Goal: Navigation & Orientation: Find specific page/section

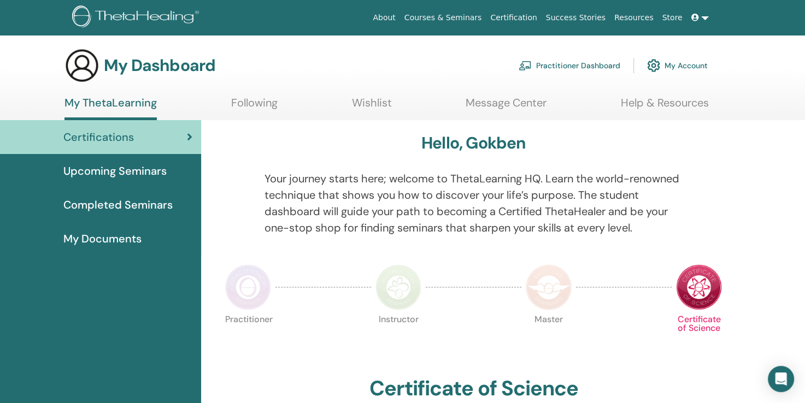
click at [481, 19] on link "Courses & Seminars" at bounding box center [443, 18] width 86 height 20
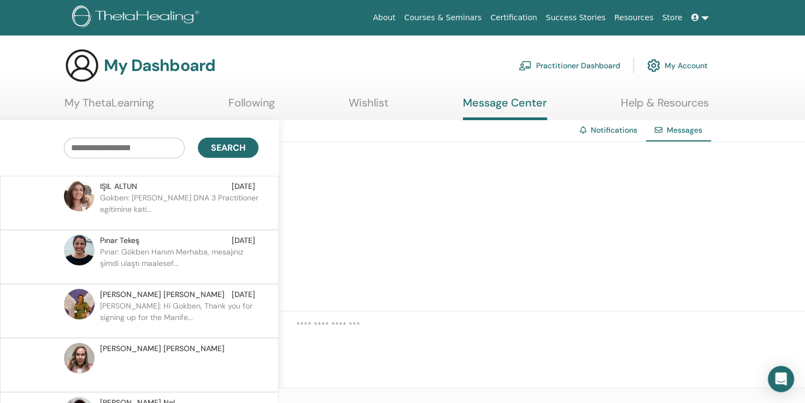
click at [173, 193] on p "Gokben: [PERSON_NAME] DNA 3 Practitioner egitimine kati..." at bounding box center [179, 208] width 158 height 33
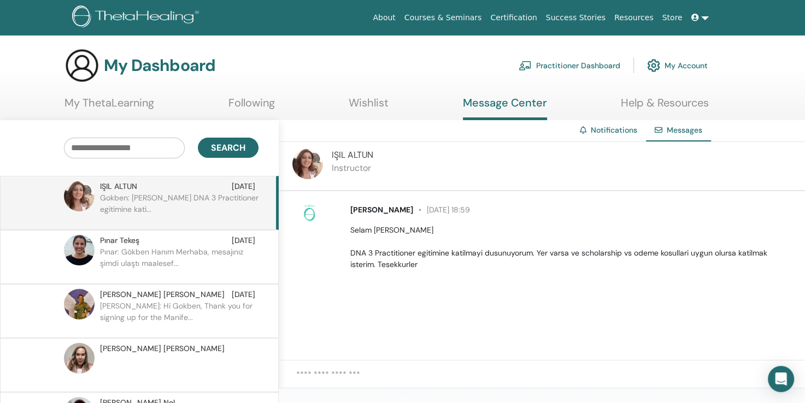
click at [474, 13] on link "Courses & Seminars" at bounding box center [443, 18] width 86 height 20
